Goal: Task Accomplishment & Management: Use online tool/utility

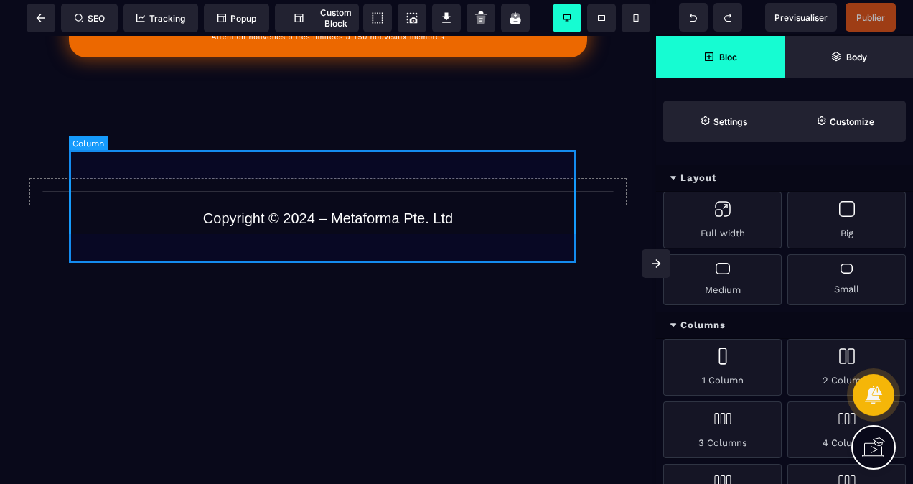
scroll to position [1075, 0]
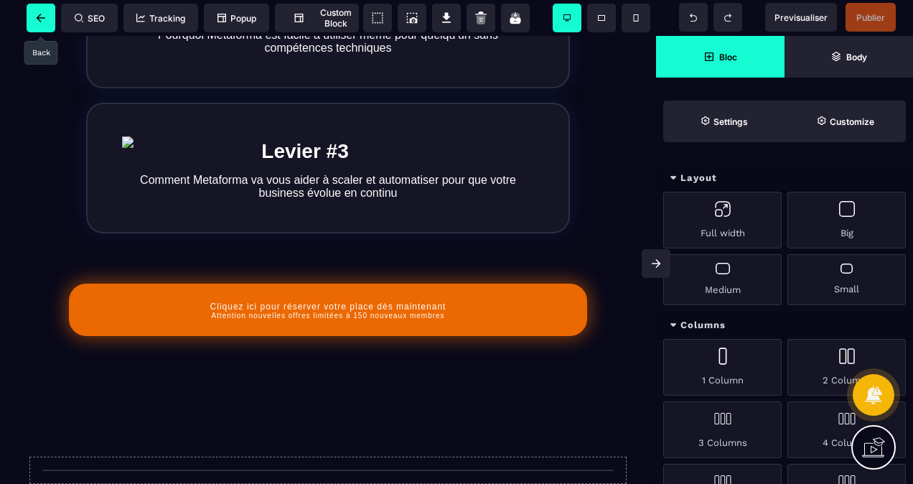
click at [45, 8] on span at bounding box center [41, 18] width 29 height 29
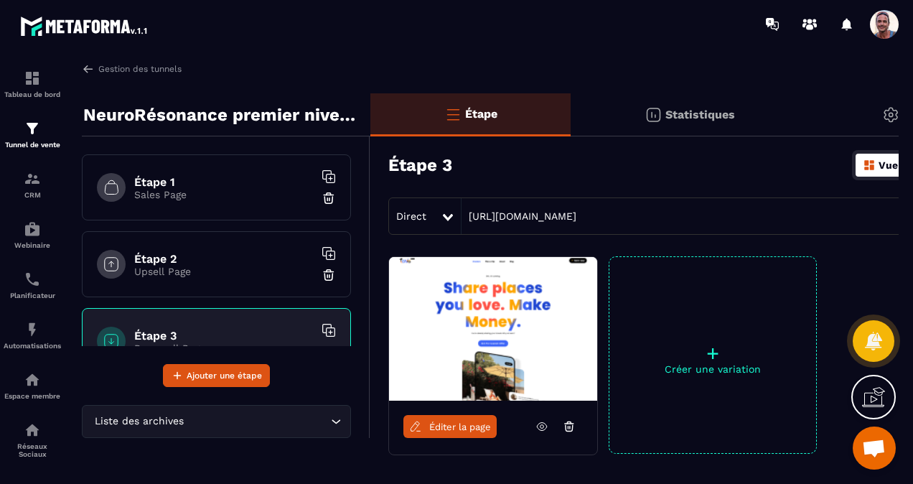
click at [86, 60] on div "Tableau de bord Tunnel de vente CRM Webinaire Planificateur Automatisations Esp…" at bounding box center [122, 265] width 245 height 434
click at [85, 78] on div "Gestion des tunnels NeuroRésonance premier niveau Étape 1 Sales Page Étape 2 Up…" at bounding box center [484, 270] width 832 height 416
click at [86, 68] on img at bounding box center [88, 68] width 13 height 13
